Goal: Information Seeking & Learning: Learn about a topic

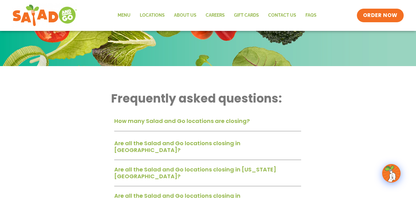
scroll to position [31, 0]
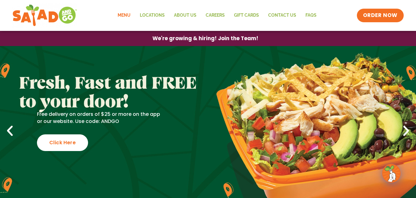
click at [124, 12] on link "Menu" at bounding box center [124, 15] width 22 height 14
click at [126, 13] on link "Menu" at bounding box center [124, 15] width 22 height 14
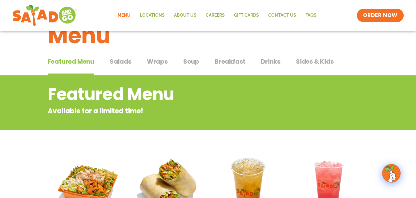
scroll to position [17, 0]
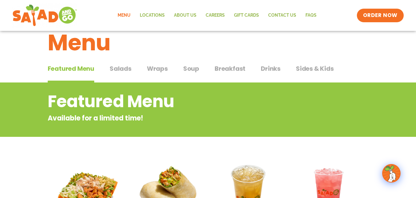
click at [121, 67] on span "Salads" at bounding box center [121, 68] width 22 height 9
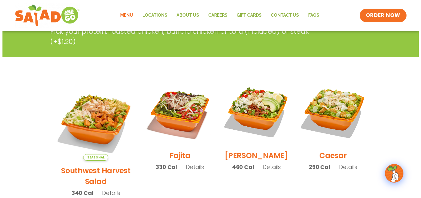
scroll to position [151, 0]
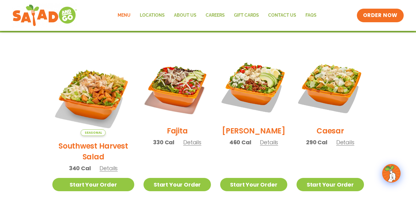
click at [183, 145] on span "Details" at bounding box center [192, 142] width 18 height 8
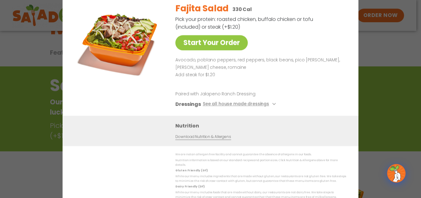
scroll to position [17, 0]
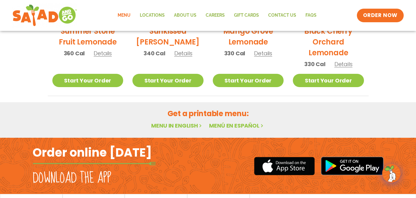
scroll to position [383, 0]
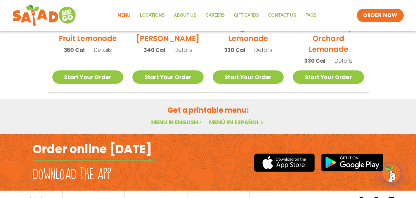
click at [200, 121] on icon at bounding box center [200, 121] width 5 height 5
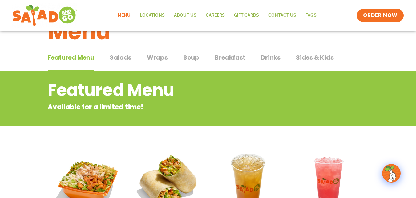
scroll to position [13, 0]
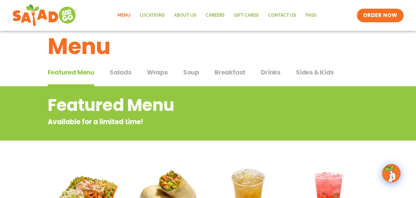
click at [118, 70] on span "Salads" at bounding box center [121, 71] width 22 height 9
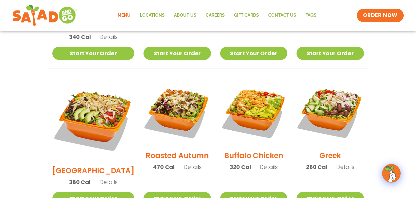
scroll to position [290, 0]
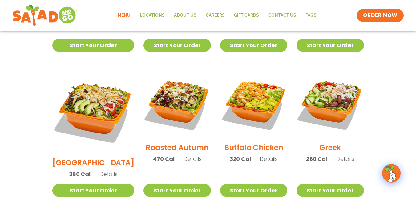
click at [184, 155] on span "Details" at bounding box center [193, 159] width 18 height 8
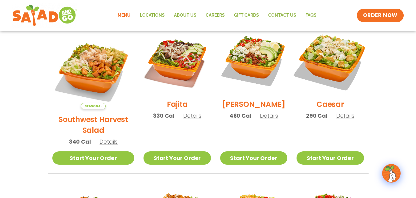
scroll to position [167, 0]
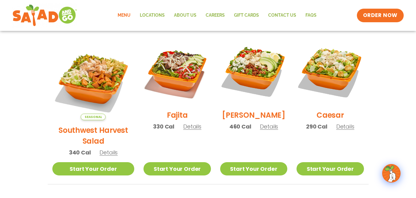
click at [343, 130] on span "Details" at bounding box center [346, 126] width 18 height 8
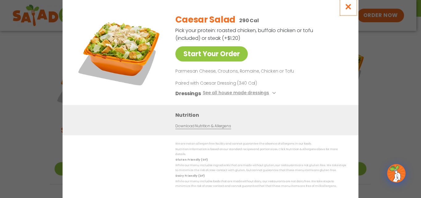
click at [349, 9] on icon "Close modal" at bounding box center [349, 6] width 8 height 6
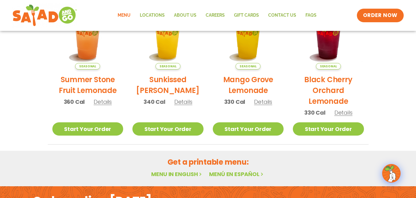
scroll to position [321, 0]
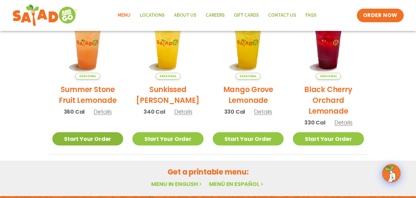
click at [82, 136] on link "Start Your Order" at bounding box center [87, 138] width 71 height 13
